Goal: Task Accomplishment & Management: Manage account settings

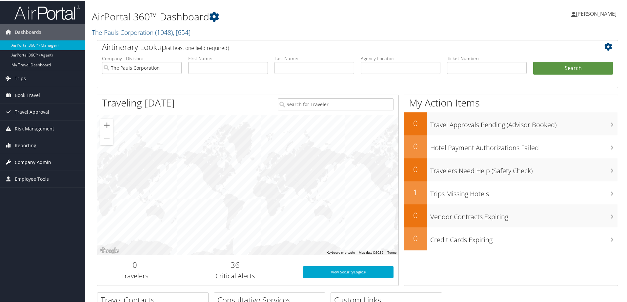
click at [30, 162] on span "Company Admin" at bounding box center [33, 161] width 36 height 16
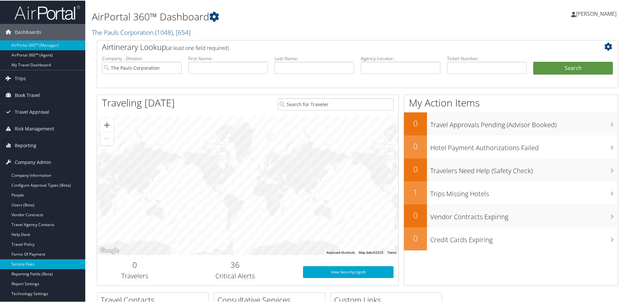
click at [28, 264] on link "Service Fees" at bounding box center [42, 263] width 85 height 10
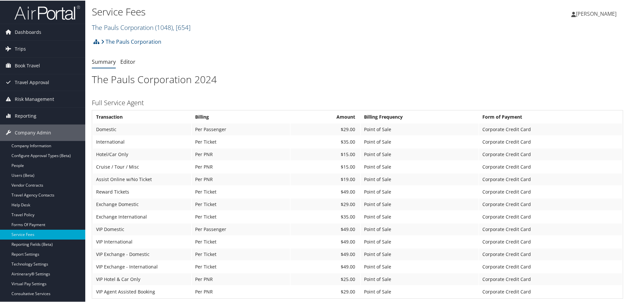
click at [150, 28] on link "The Pauls Corporation ( 1048 ) , [ 654 ]" at bounding box center [141, 26] width 99 height 9
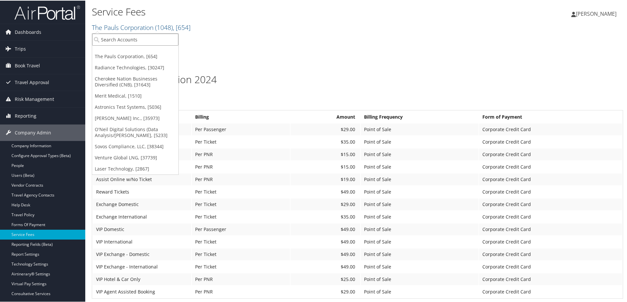
click at [144, 38] on input "search" at bounding box center [135, 39] width 86 height 12
type input "arup"
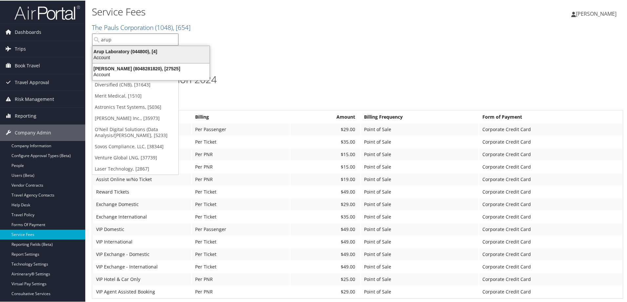
click at [138, 52] on div "Arup Laboratory (044800), [4]" at bounding box center [151, 51] width 125 height 6
